Goal: Task Accomplishment & Management: Complete application form

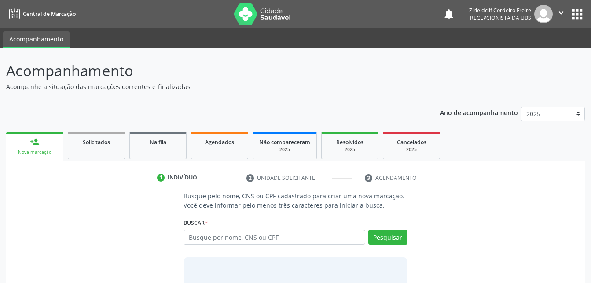
click at [41, 148] on link "person_add Nova marcação" at bounding box center [34, 147] width 57 height 30
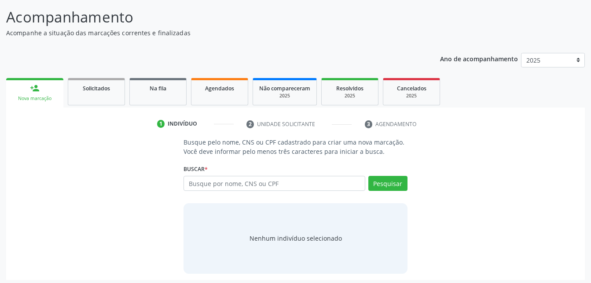
scroll to position [57, 0]
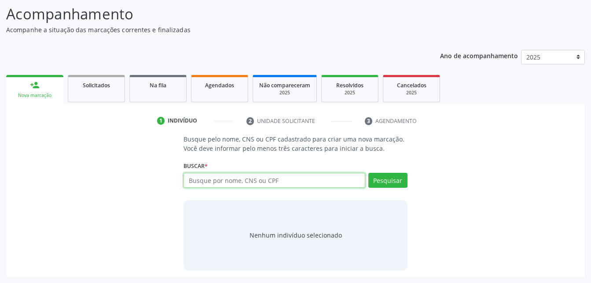
click at [291, 178] on input "text" at bounding box center [274, 180] width 181 height 15
type input "r"
type input "[PERSON_NAME]"
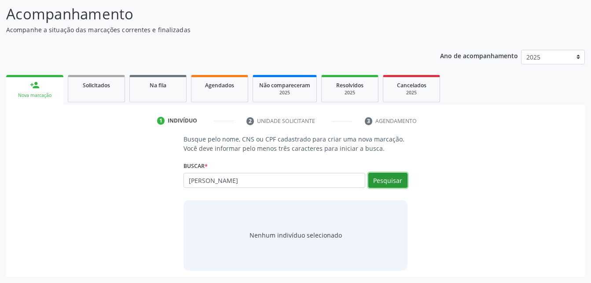
click at [394, 182] on button "Pesquisar" at bounding box center [388, 180] width 39 height 15
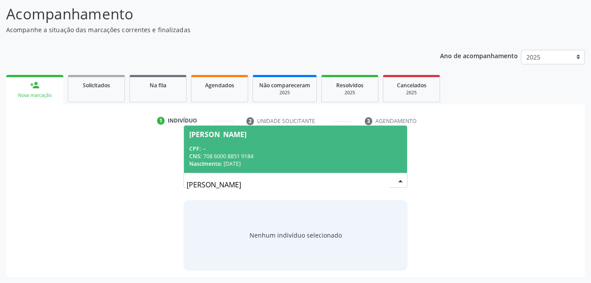
click at [257, 156] on div "CNS: 708 6000 8851 9184" at bounding box center [295, 155] width 212 height 7
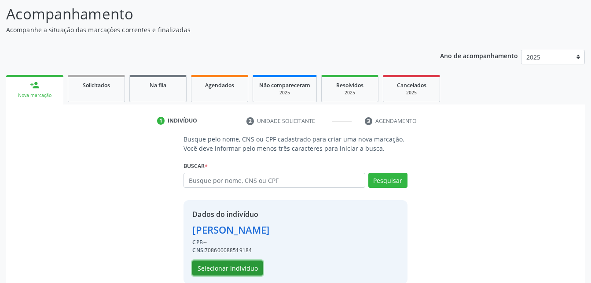
click at [241, 266] on button "Selecionar indivíduo" at bounding box center [227, 267] width 70 height 15
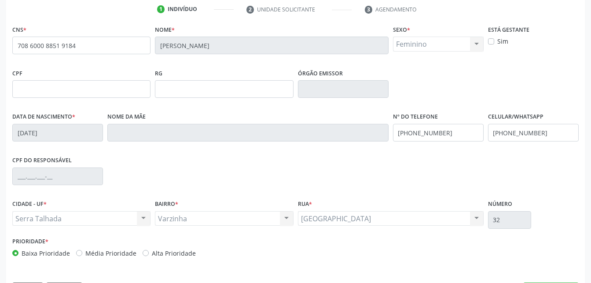
scroll to position [195, 0]
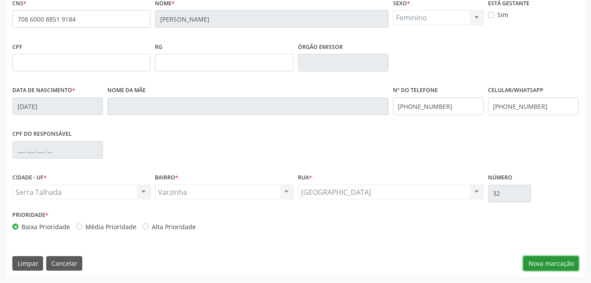
click at [550, 262] on button "Nova marcação" at bounding box center [551, 263] width 55 height 15
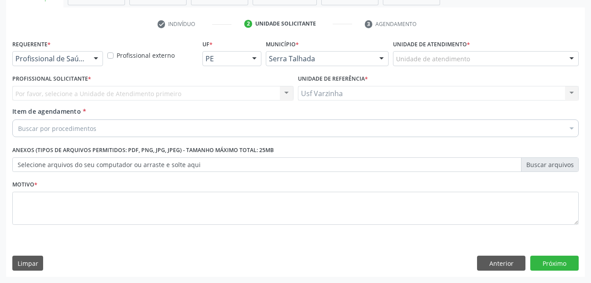
scroll to position [154, 0]
click at [504, 266] on button "Anterior" at bounding box center [501, 262] width 48 height 15
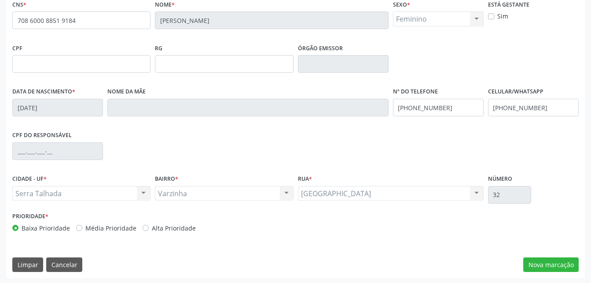
scroll to position [195, 0]
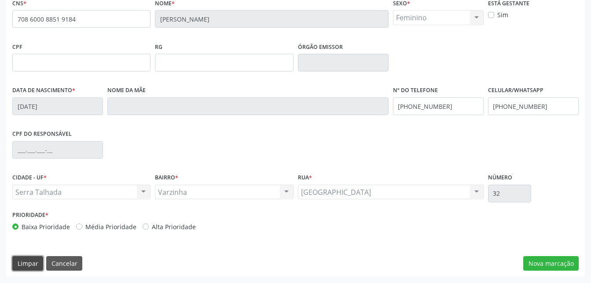
click at [28, 266] on button "Limpar" at bounding box center [27, 263] width 31 height 15
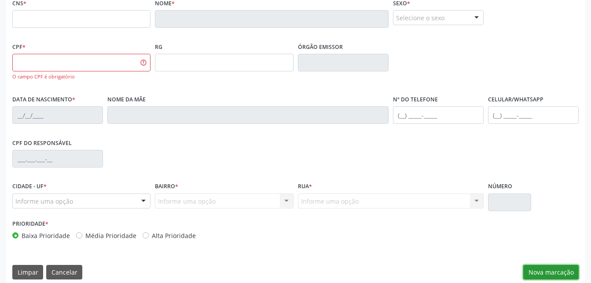
click at [559, 275] on button "Nova marcação" at bounding box center [551, 272] width 55 height 15
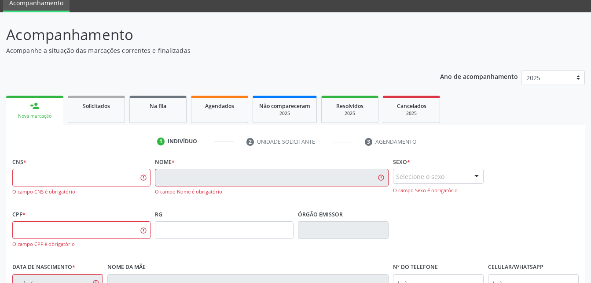
scroll to position [0, 0]
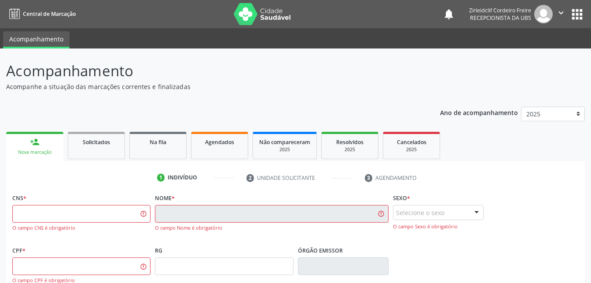
click at [30, 152] on div "Nova marcação" at bounding box center [34, 152] width 45 height 7
click at [33, 141] on div "person_add" at bounding box center [35, 142] width 10 height 10
click at [86, 142] on span "Solicitados" at bounding box center [96, 141] width 27 height 7
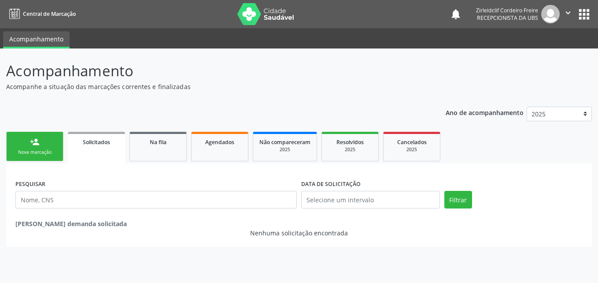
click at [43, 150] on div "Nova marcação" at bounding box center [35, 152] width 44 height 7
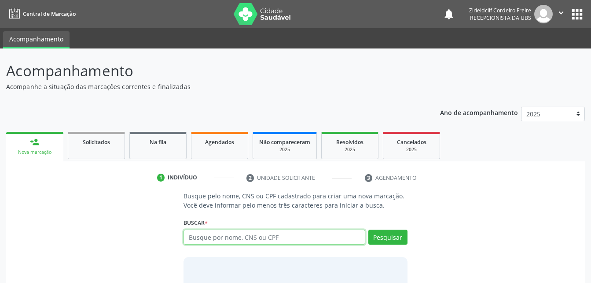
click at [232, 239] on input "text" at bounding box center [274, 236] width 181 height 15
type input "[PERSON_NAME]"
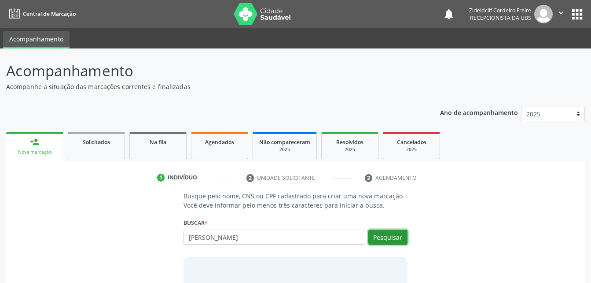
click at [393, 235] on button "Pesquisar" at bounding box center [388, 236] width 39 height 15
type input "j"
